Goal: Task Accomplishment & Management: Complete application form

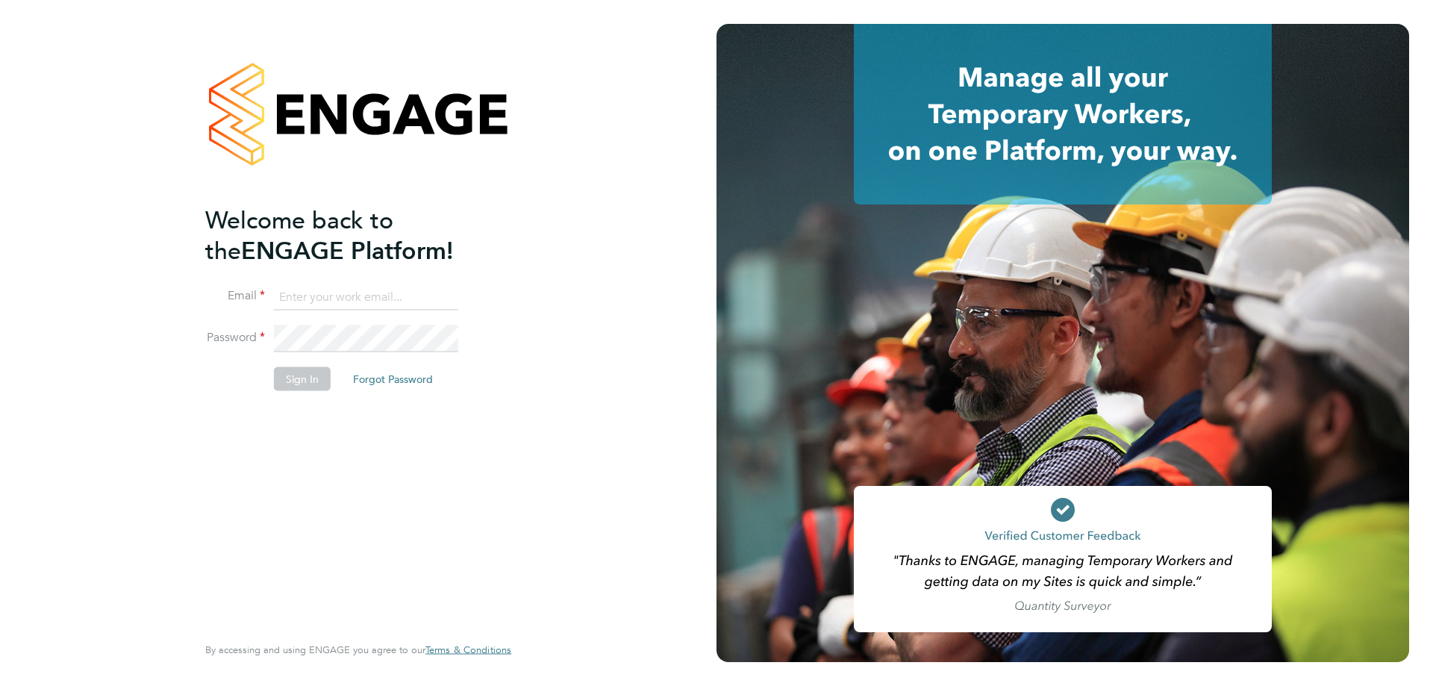
click at [314, 300] on input at bounding box center [366, 297] width 184 height 27
type input "[EMAIL_ADDRESS][PERSON_NAME][DOMAIN_NAME]"
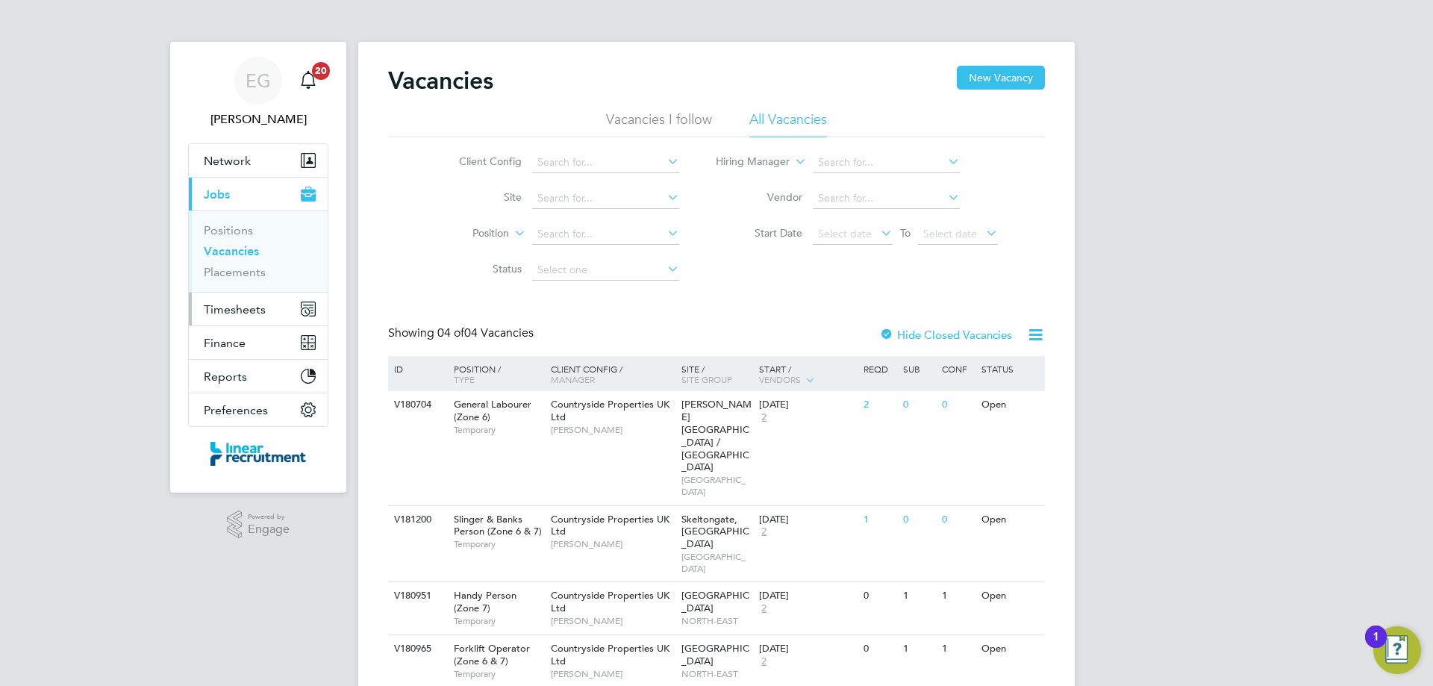
click at [245, 304] on span "Timesheets" at bounding box center [235, 309] width 62 height 14
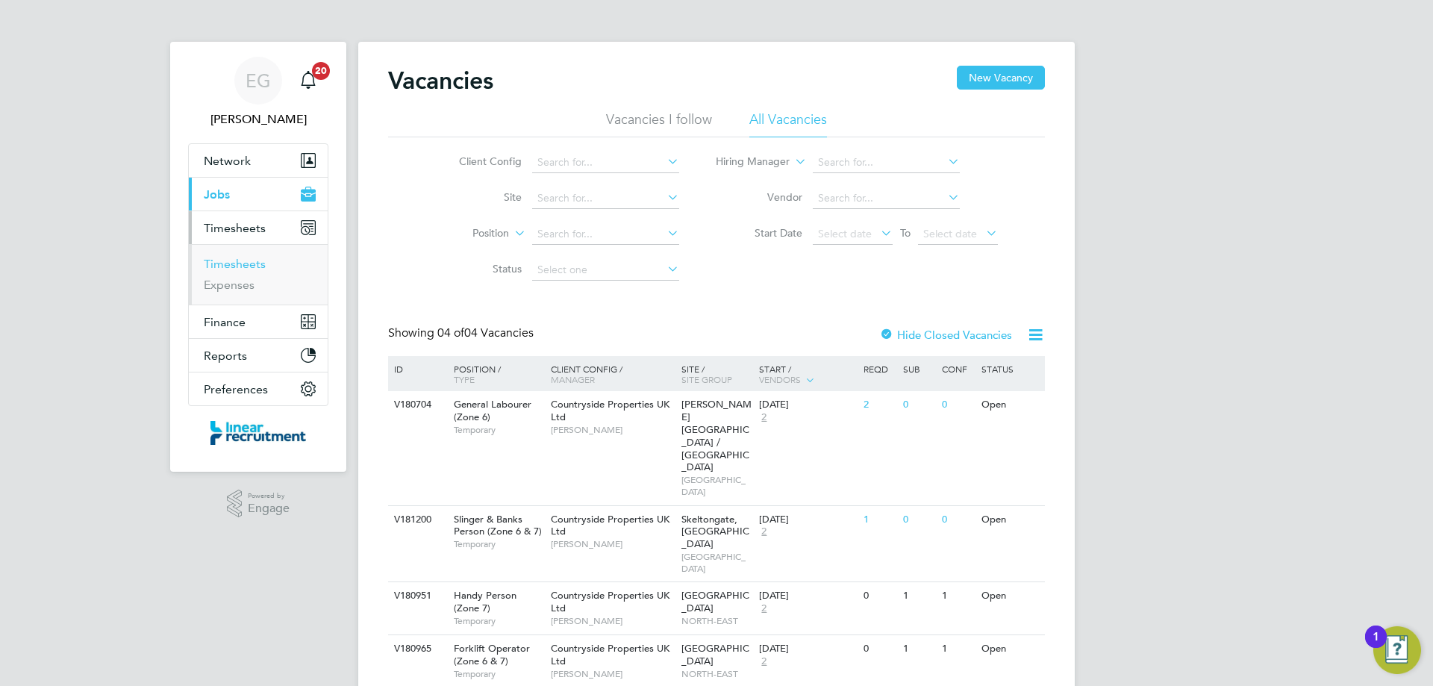
click at [235, 266] on link "Timesheets" at bounding box center [235, 264] width 62 height 14
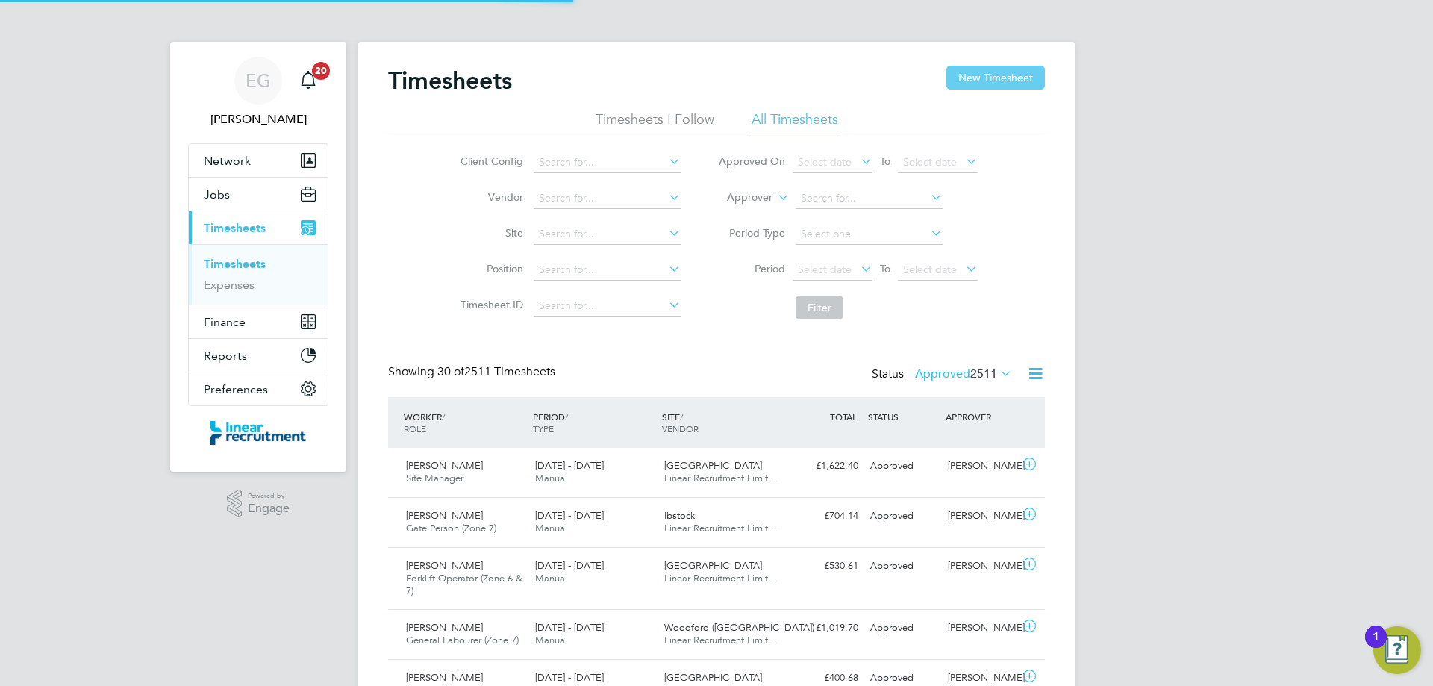
click at [1001, 79] on button "New Timesheet" at bounding box center [995, 78] width 98 height 24
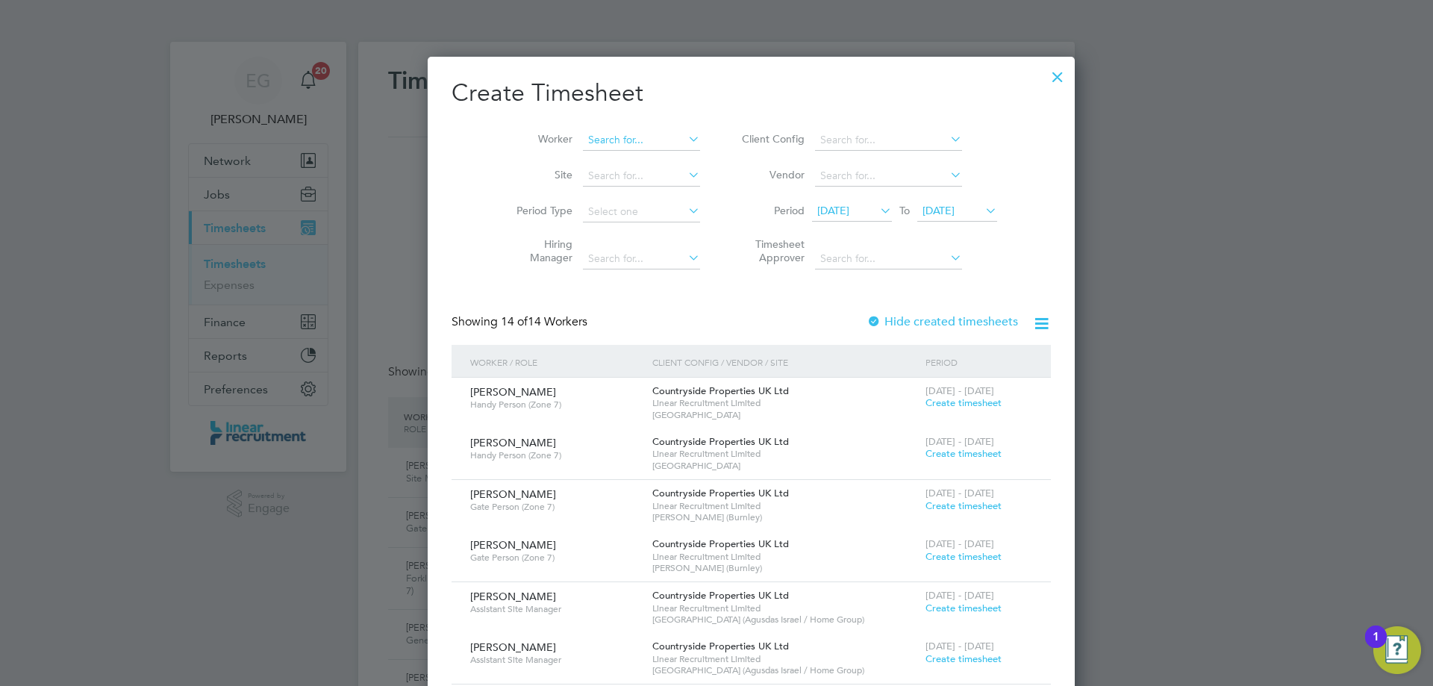
click at [603, 134] on input at bounding box center [641, 140] width 117 height 21
click at [604, 169] on li "Graha m Hodgson" at bounding box center [611, 160] width 128 height 20
type input "[PERSON_NAME]"
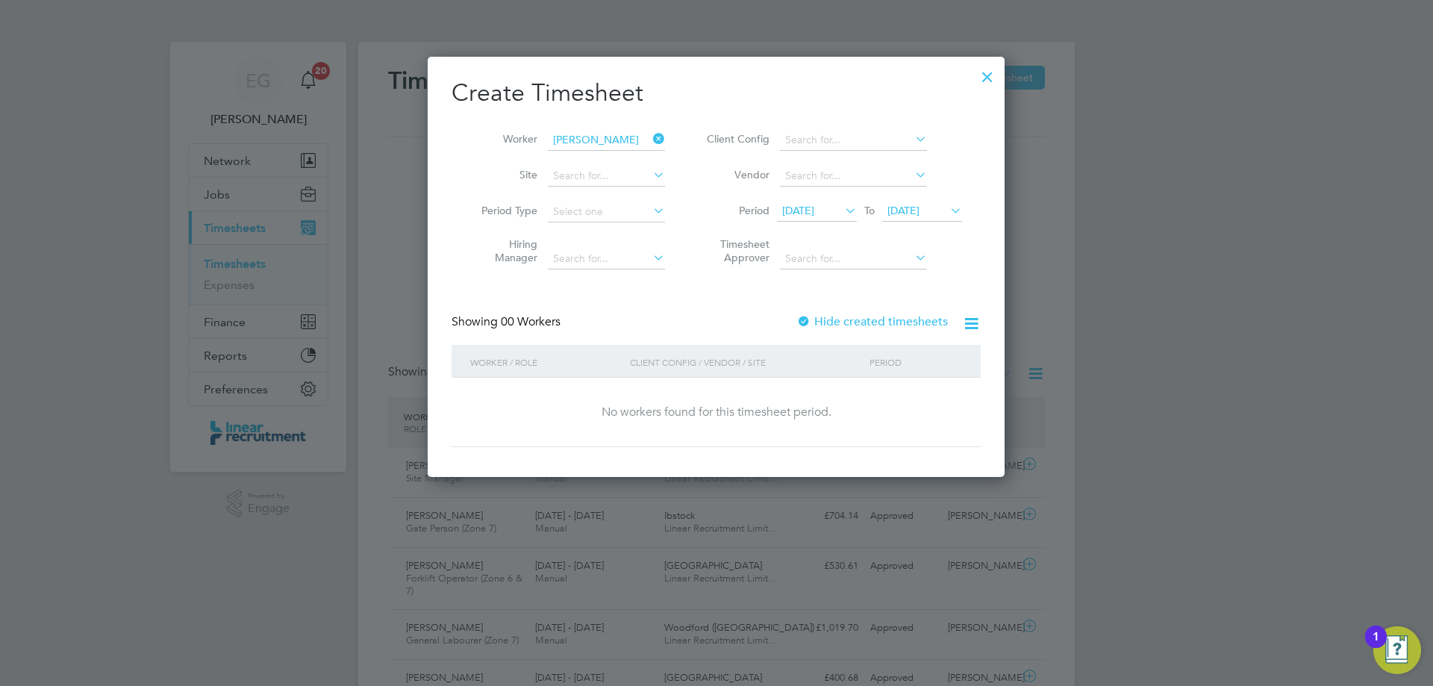
click at [919, 207] on span "18 Sep 2025" at bounding box center [903, 210] width 32 height 13
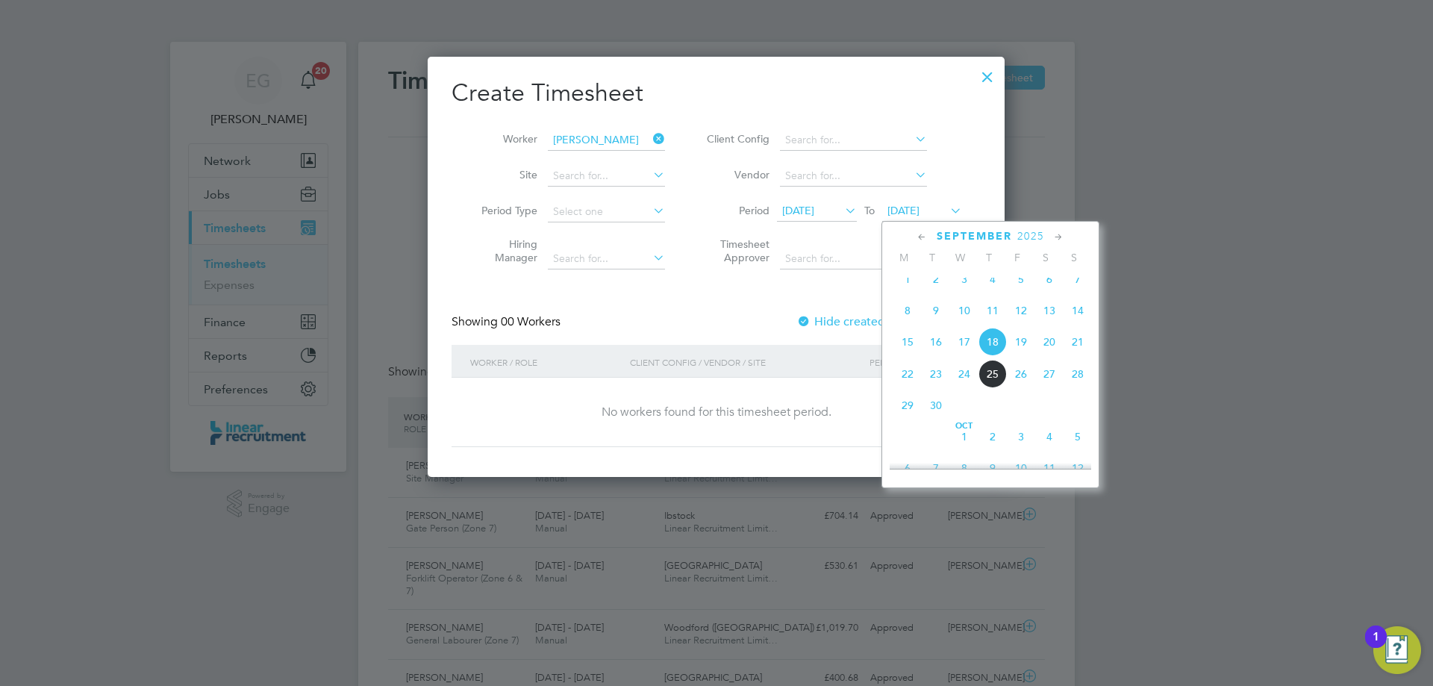
click at [1074, 354] on span "21" at bounding box center [1077, 342] width 28 height 28
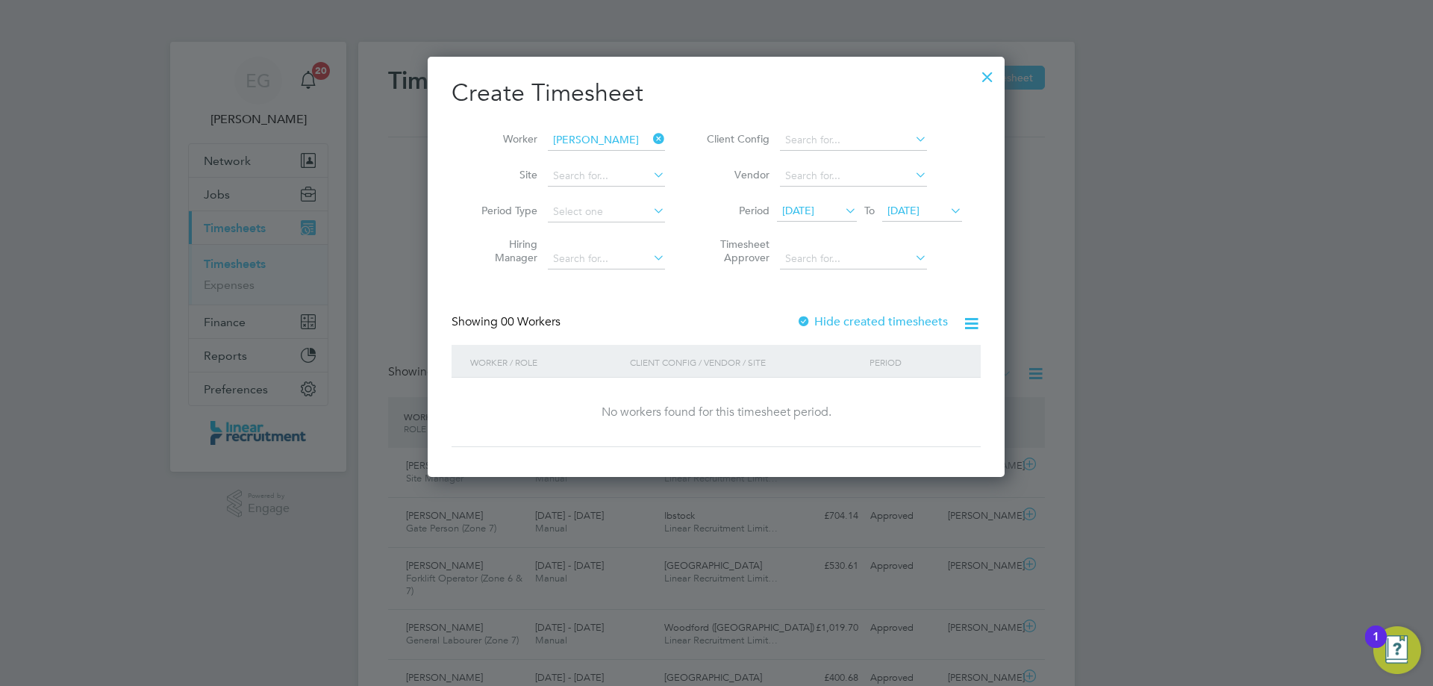
click at [804, 321] on div at bounding box center [803, 322] width 15 height 15
click at [984, 72] on div at bounding box center [987, 73] width 27 height 27
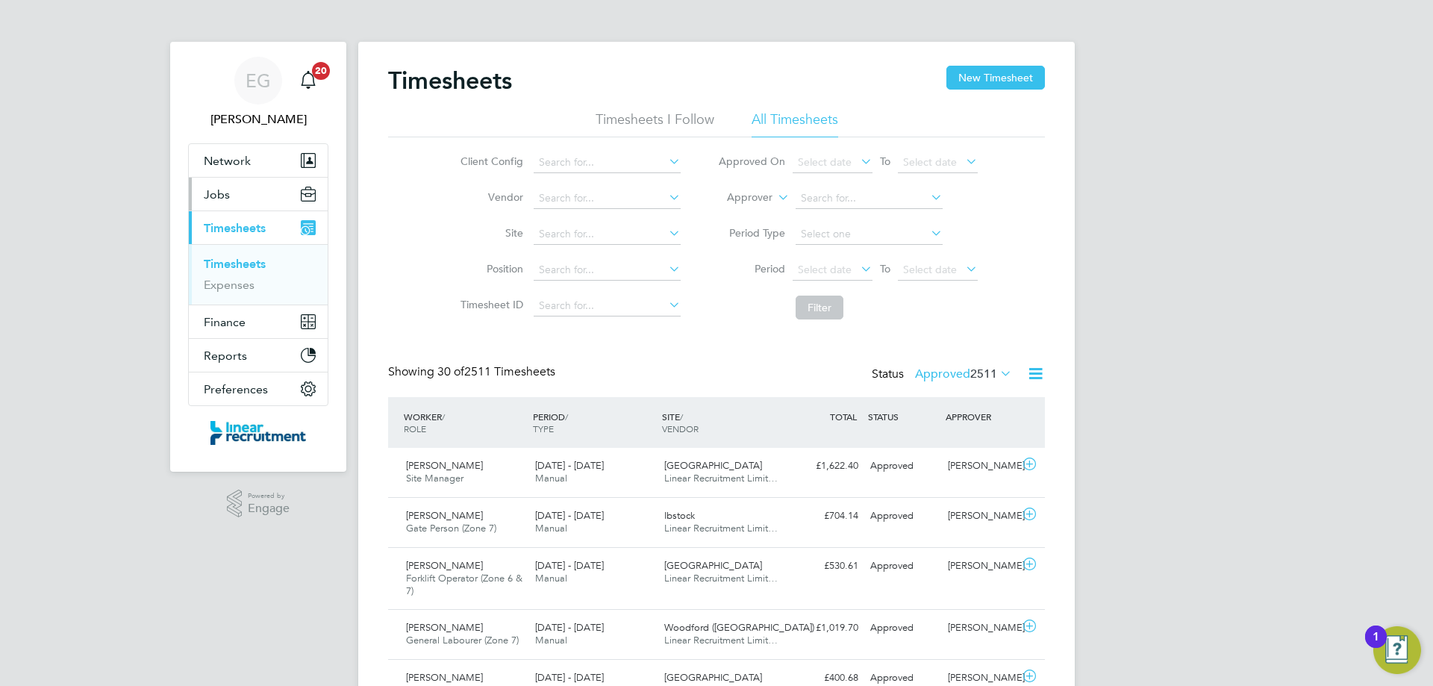
click at [260, 193] on button "Jobs" at bounding box center [258, 194] width 139 height 33
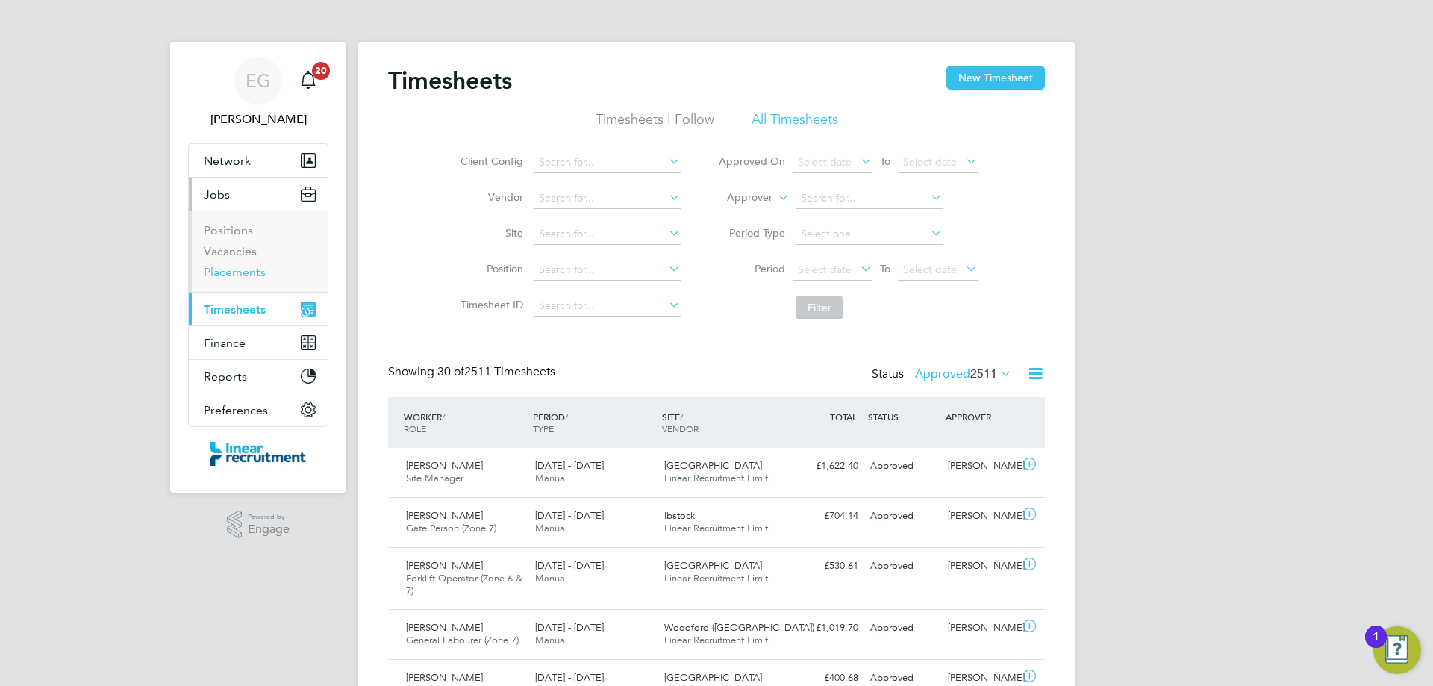
click at [245, 275] on link "Placements" at bounding box center [235, 272] width 62 height 14
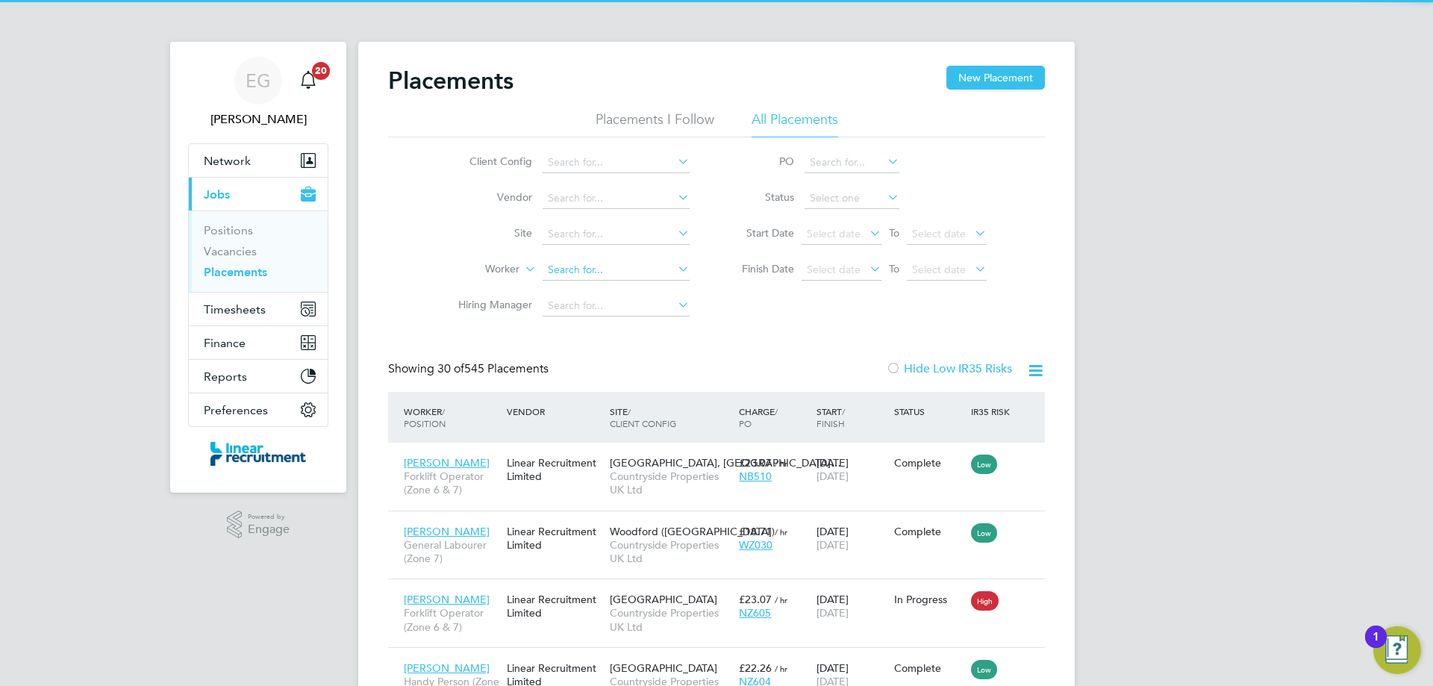
drag, startPoint x: 604, startPoint y: 272, endPoint x: 790, endPoint y: 229, distance: 191.5
click at [604, 272] on input at bounding box center [615, 270] width 147 height 21
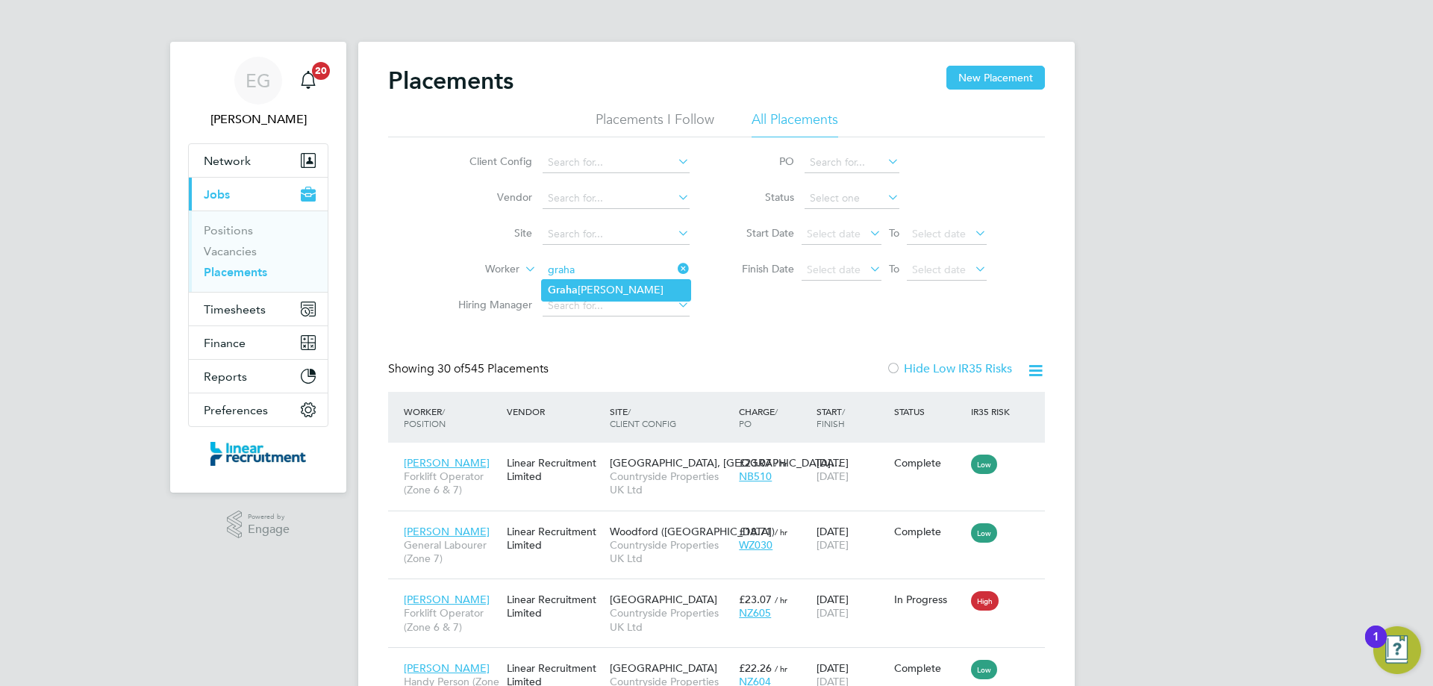
click at [607, 287] on li "Graha m Hodgson" at bounding box center [616, 290] width 148 height 20
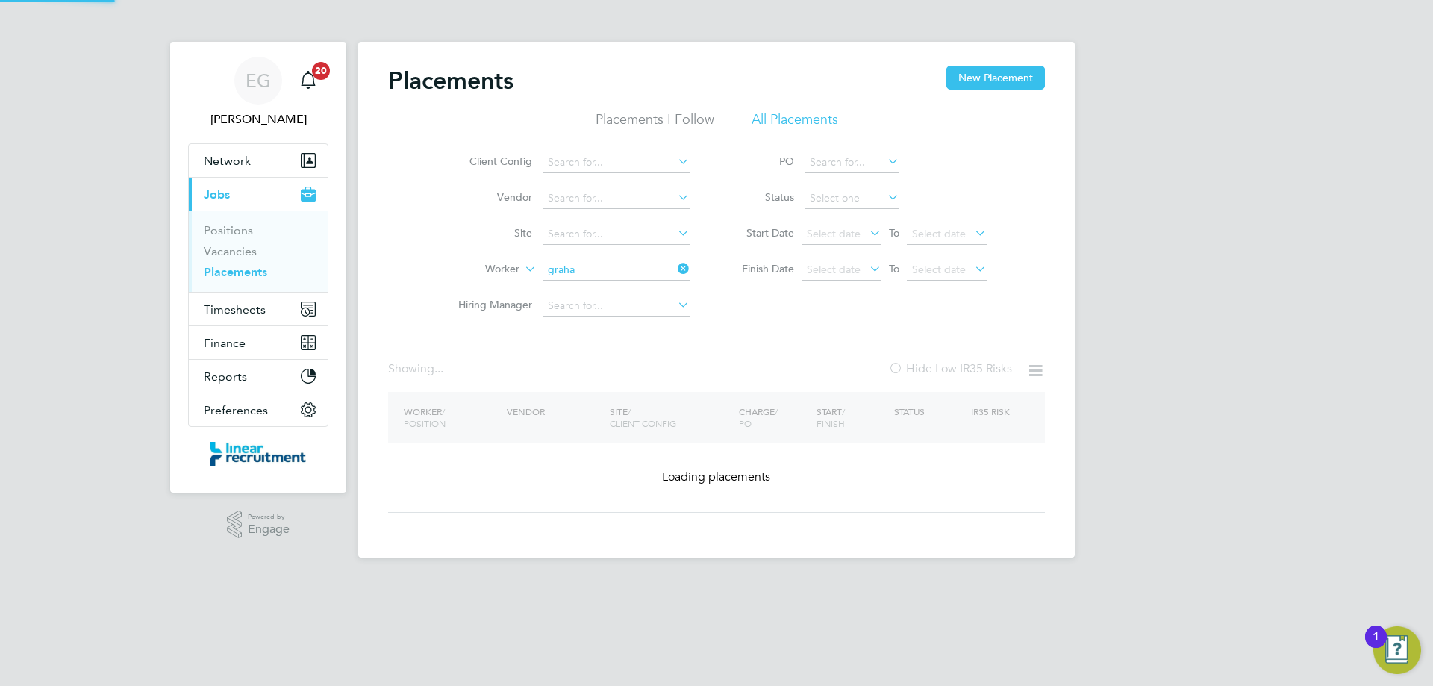
type input "[PERSON_NAME]"
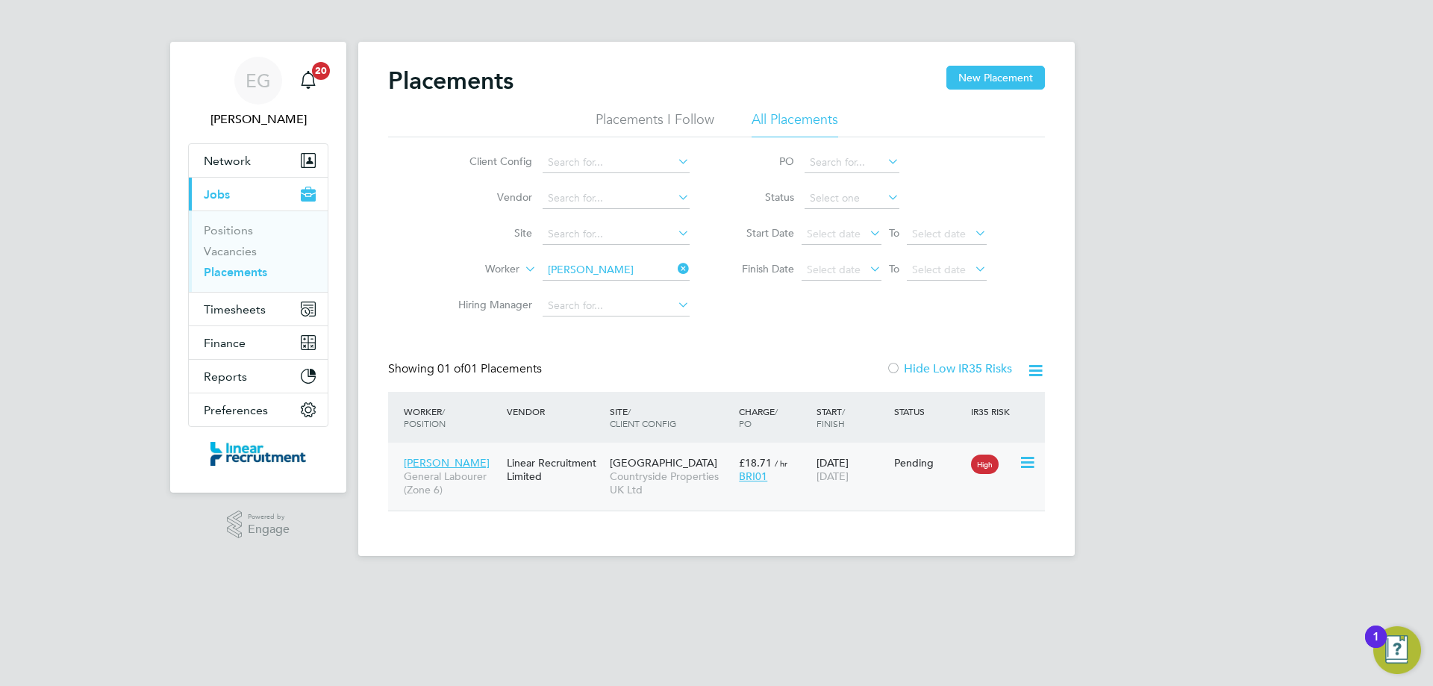
click at [568, 491] on div "Graham Hodgson General Labourer (Zone 6) Linear Recruitment Limited Brimington …" at bounding box center [716, 476] width 657 height 68
click at [569, 478] on div "Linear Recruitment Limited" at bounding box center [554, 469] width 103 height 42
